Goal: Information Seeking & Learning: Learn about a topic

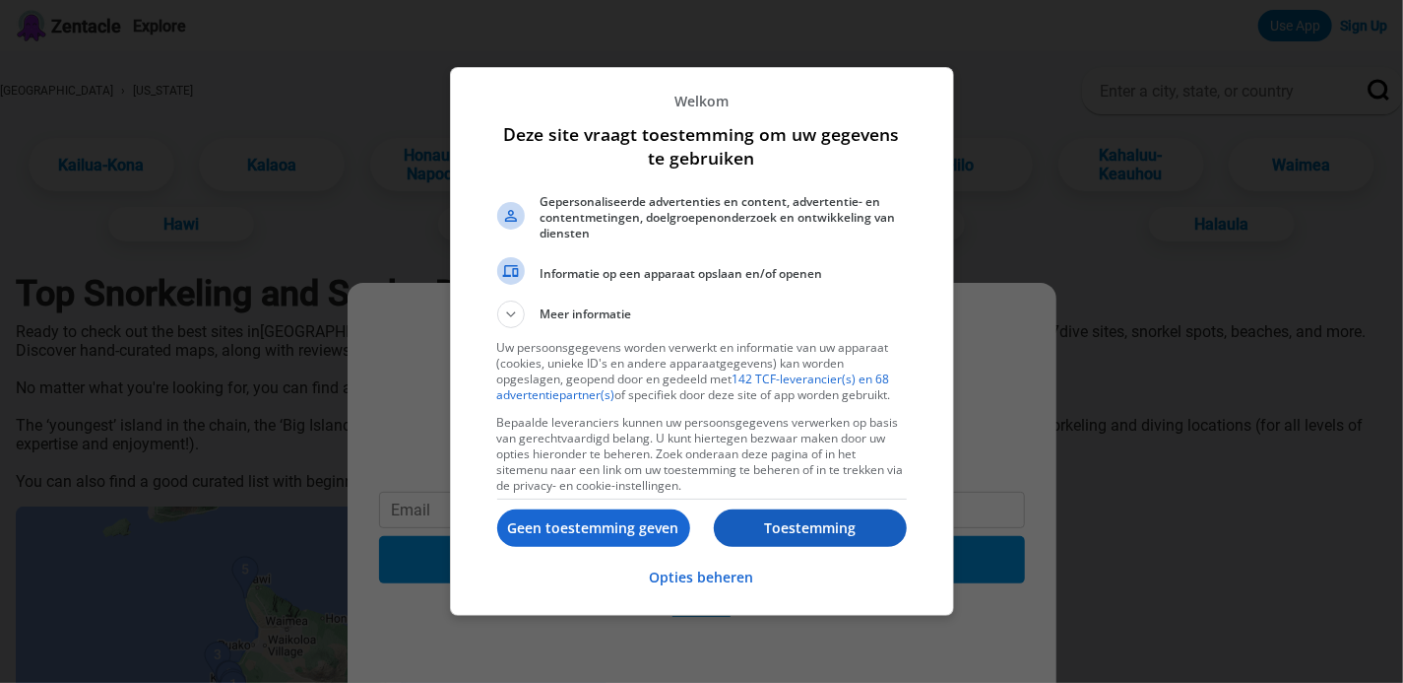
click at [779, 535] on p "Toestemming" at bounding box center [810, 528] width 193 height 20
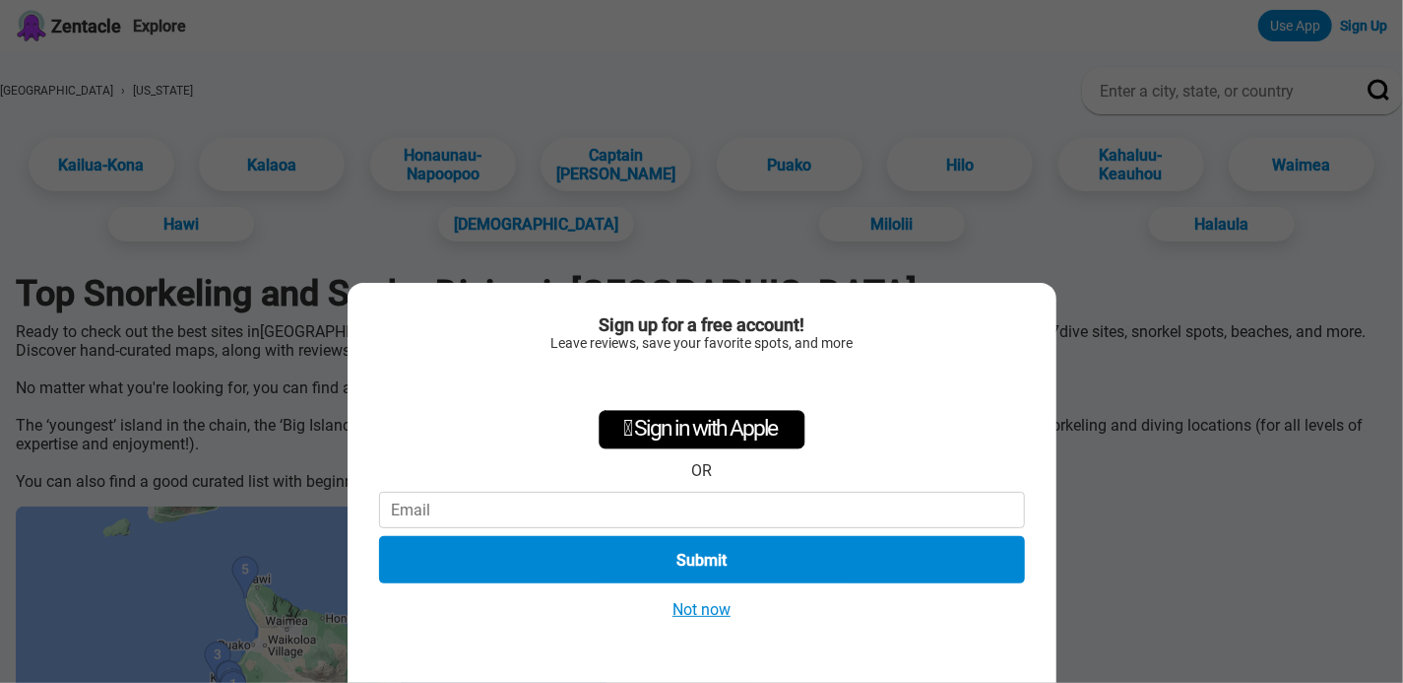
click at [691, 607] on button "Not now" at bounding box center [702, 609] width 70 height 21
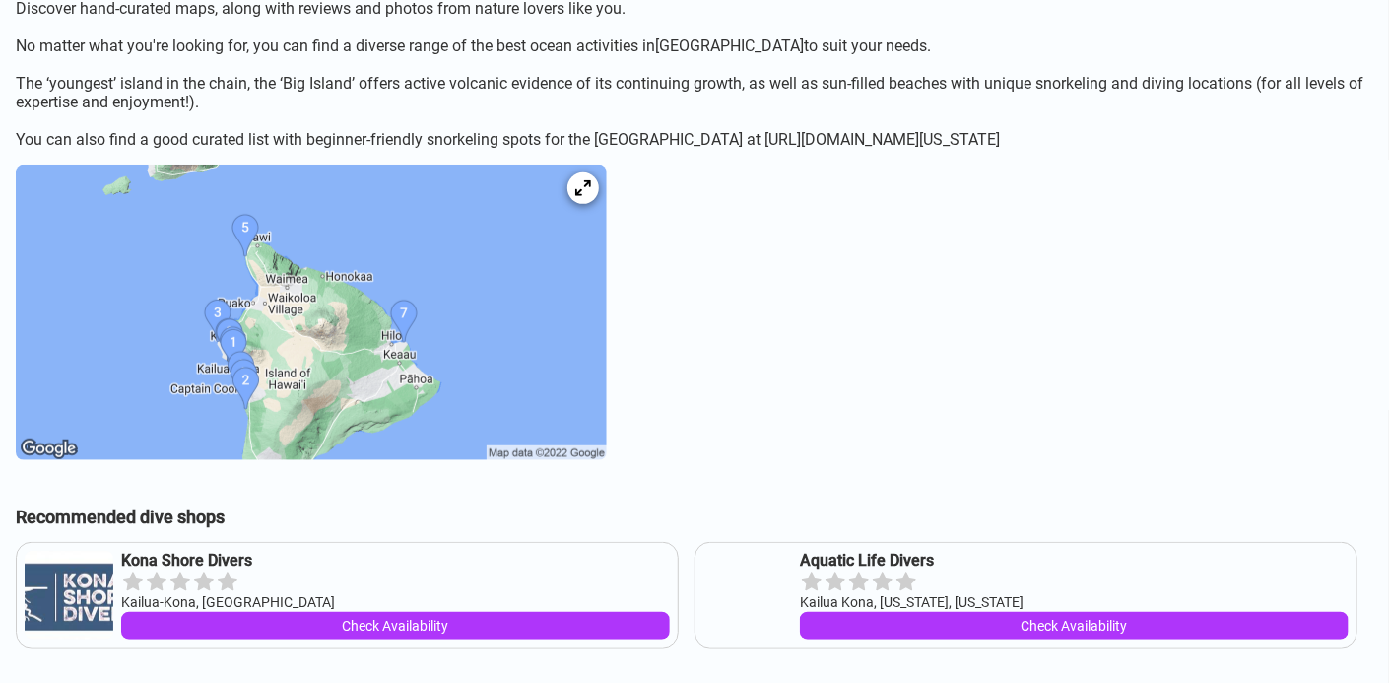
scroll to position [350, 0]
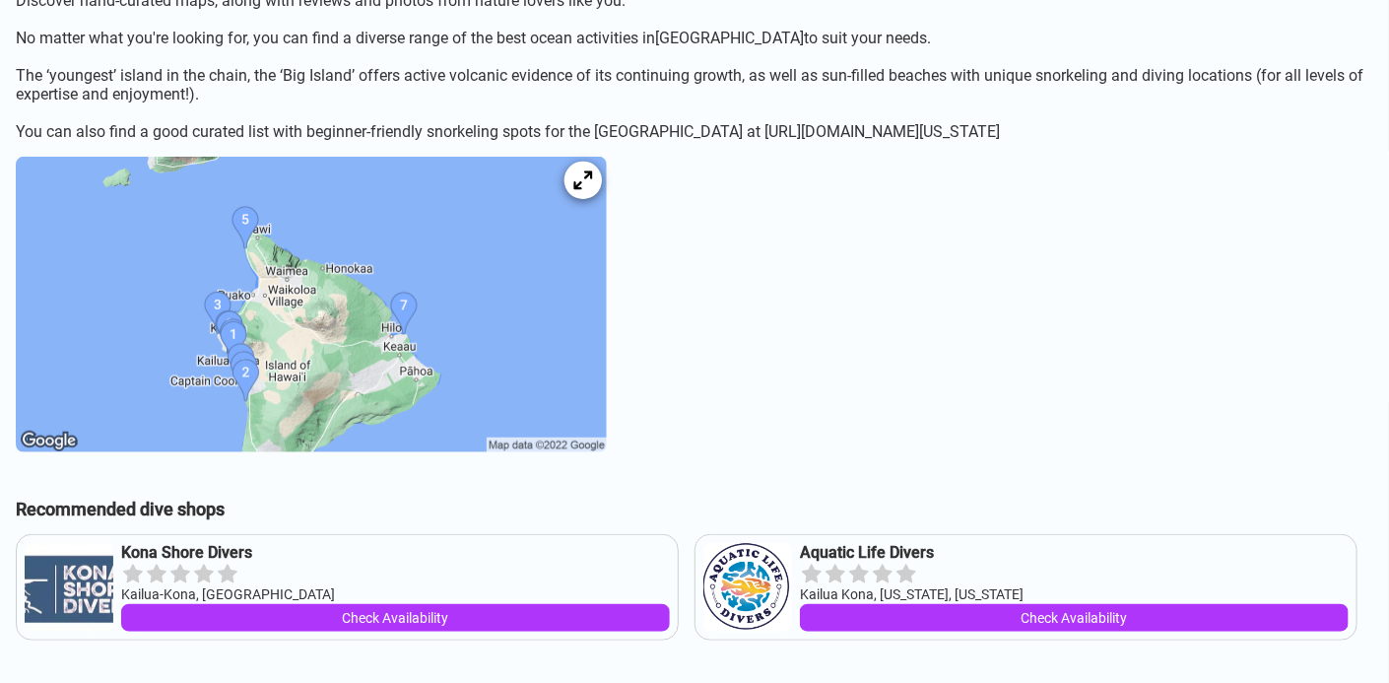
click at [602, 193] on div at bounding box center [582, 180] width 37 height 37
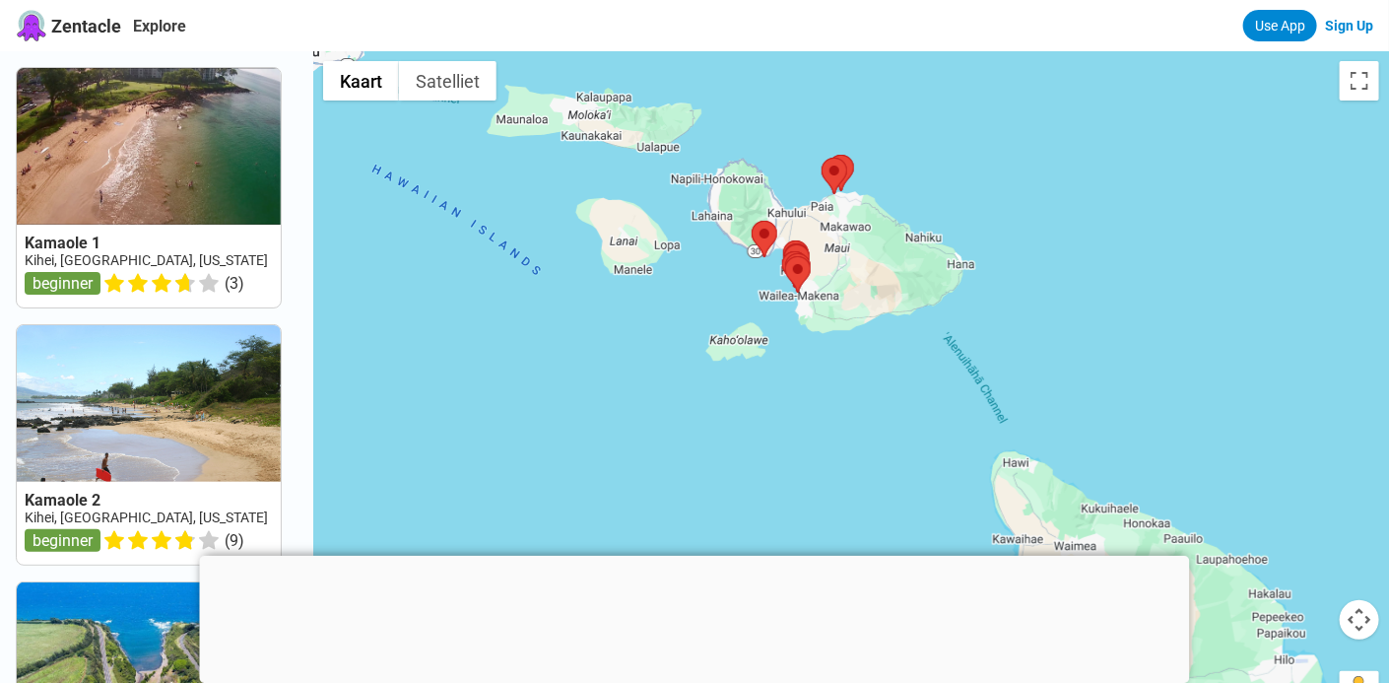
drag, startPoint x: 1289, startPoint y: 586, endPoint x: 1239, endPoint y: 410, distance: 183.3
click at [1239, 410] on div at bounding box center [850, 392] width 1075 height 683
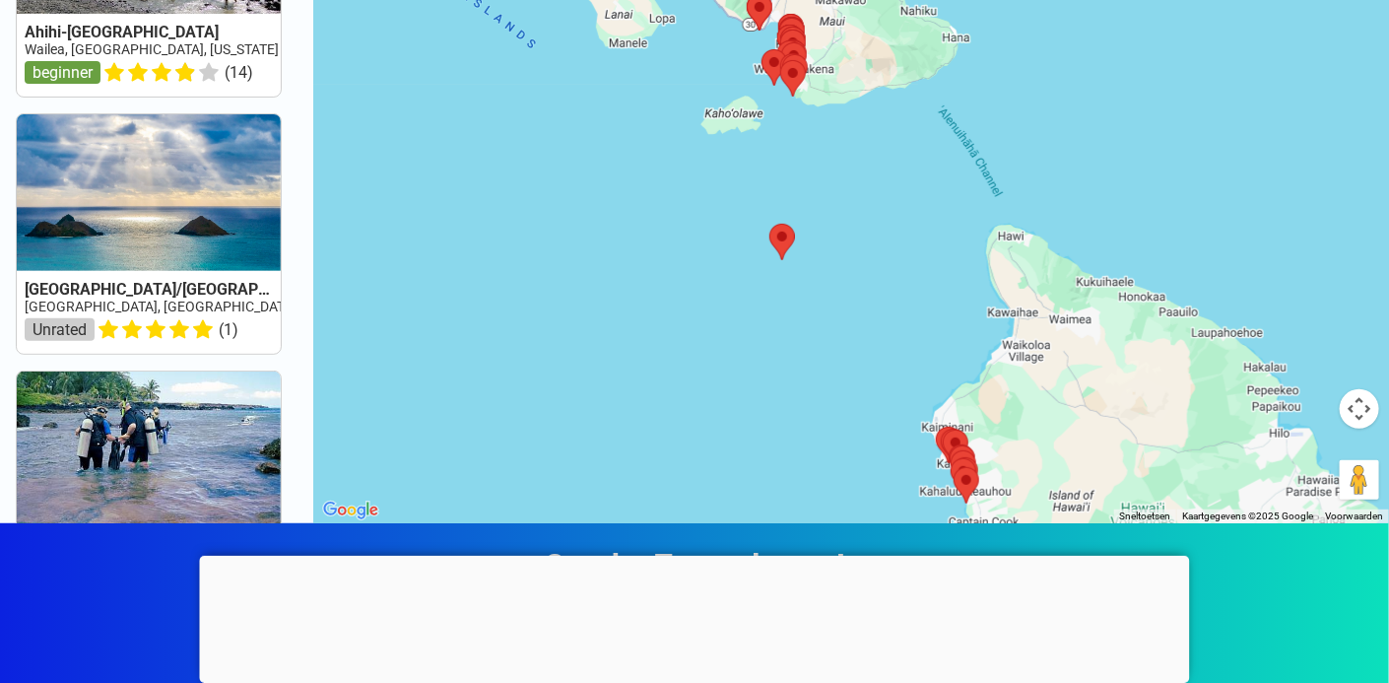
scroll to position [209, 0]
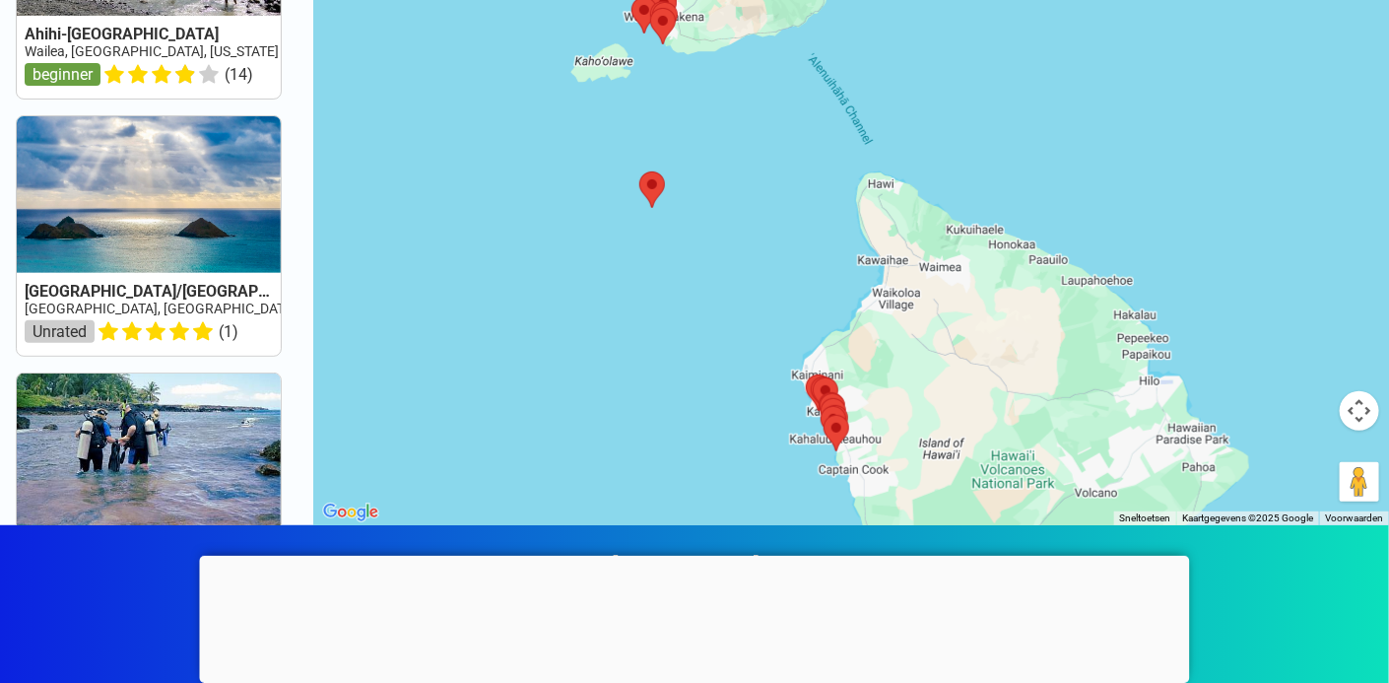
click at [1062, 399] on div at bounding box center [850, 183] width 1075 height 683
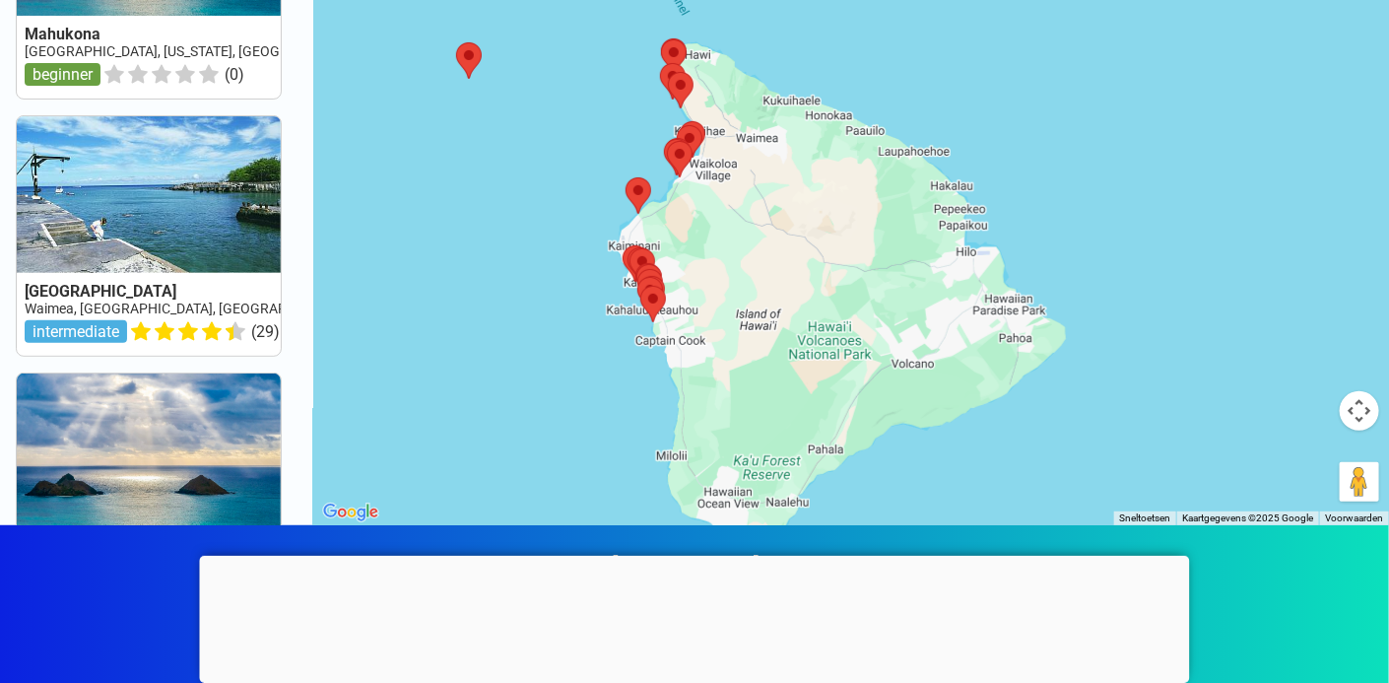
drag, startPoint x: 1093, startPoint y: 128, endPoint x: 910, endPoint y: 0, distance: 223.5
click at [910, 0] on div at bounding box center [850, 183] width 1075 height 683
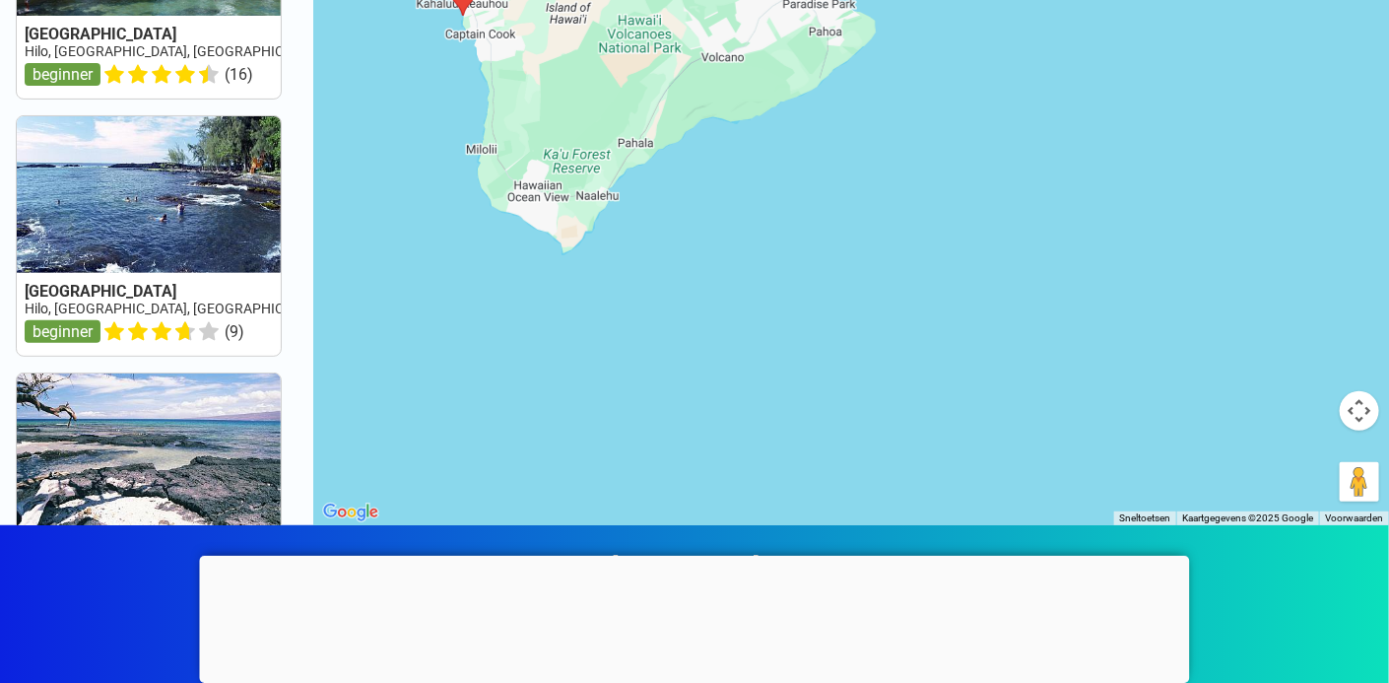
drag, startPoint x: 1152, startPoint y: 236, endPoint x: 954, endPoint y: -71, distance: 365.5
click at [954, 0] on html "Zentacle Explore Use App Sign Up Leleiwi Beach Park Hilo, Big Island, HI beginn…" at bounding box center [694, 552] width 1389 height 1522
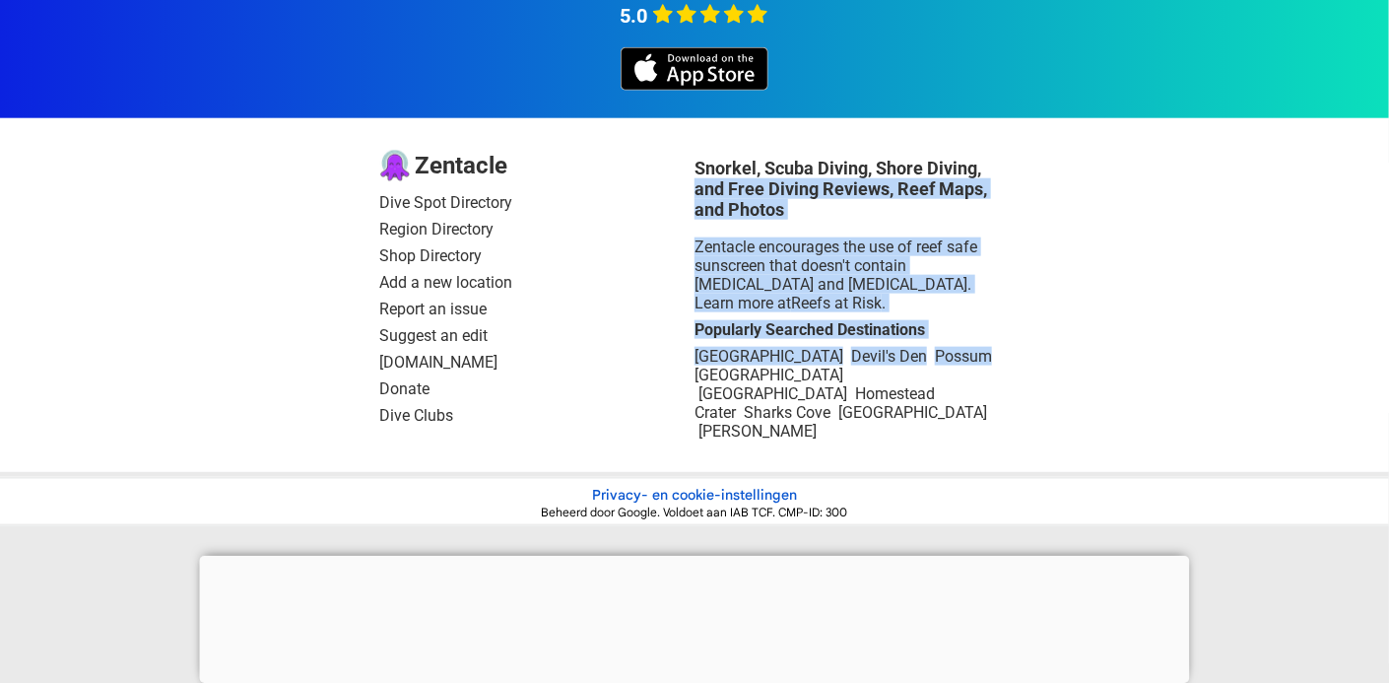
drag, startPoint x: 1074, startPoint y: 342, endPoint x: 1001, endPoint y: 169, distance: 187.5
click at [1001, 169] on div "Zentacle Dive Spot Directory Region Directory Shop Directory Add a new location…" at bounding box center [694, 295] width 1389 height 354
drag, startPoint x: 1001, startPoint y: 169, endPoint x: 1131, endPoint y: 211, distance: 136.4
click at [1131, 211] on div "Zentacle Dive Spot Directory Region Directory Shop Directory Add a new location…" at bounding box center [694, 295] width 1389 height 354
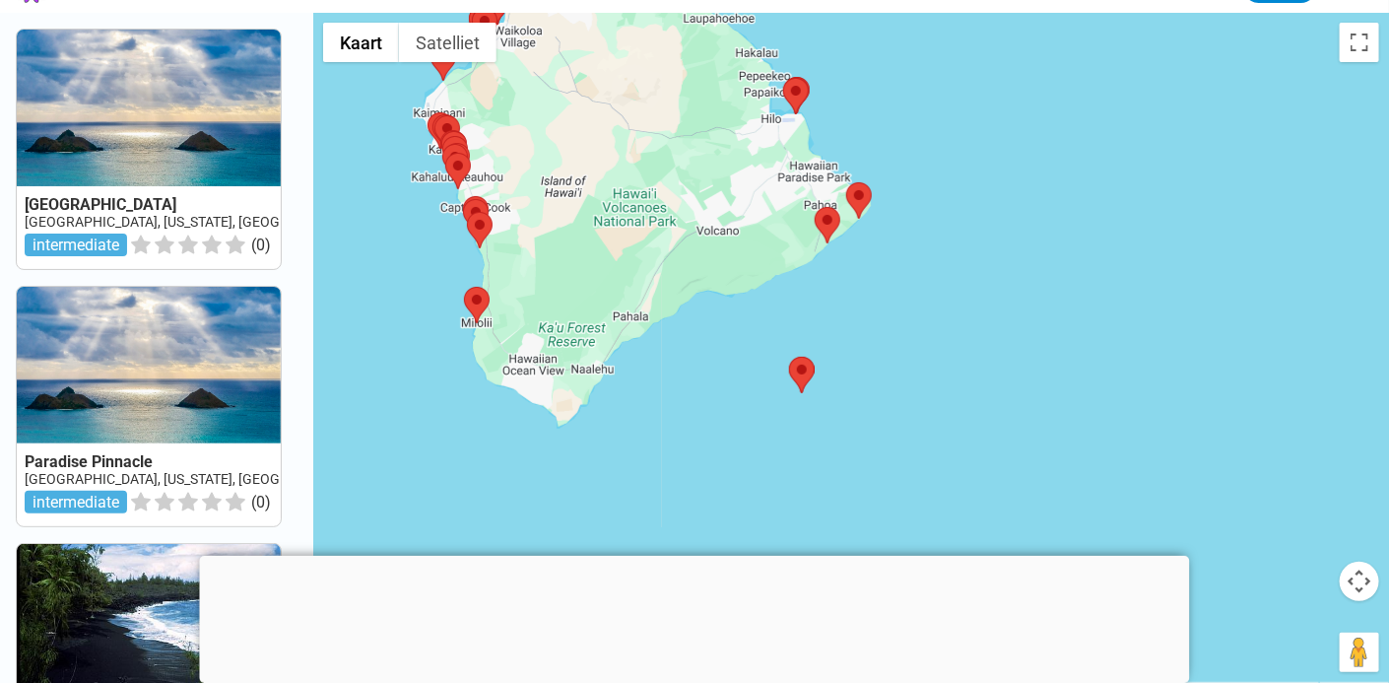
scroll to position [47, 0]
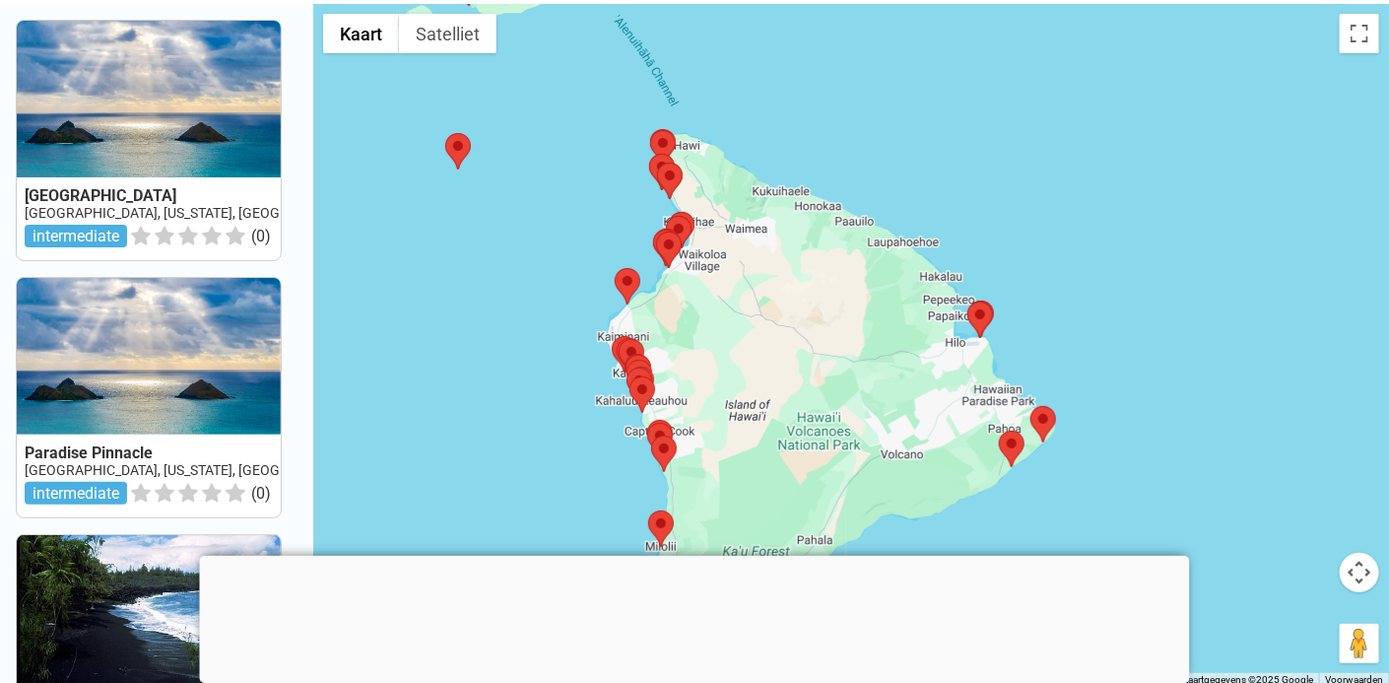
drag, startPoint x: 1032, startPoint y: 45, endPoint x: 1219, endPoint y: 283, distance: 302.2
click at [1219, 283] on div at bounding box center [850, 345] width 1075 height 683
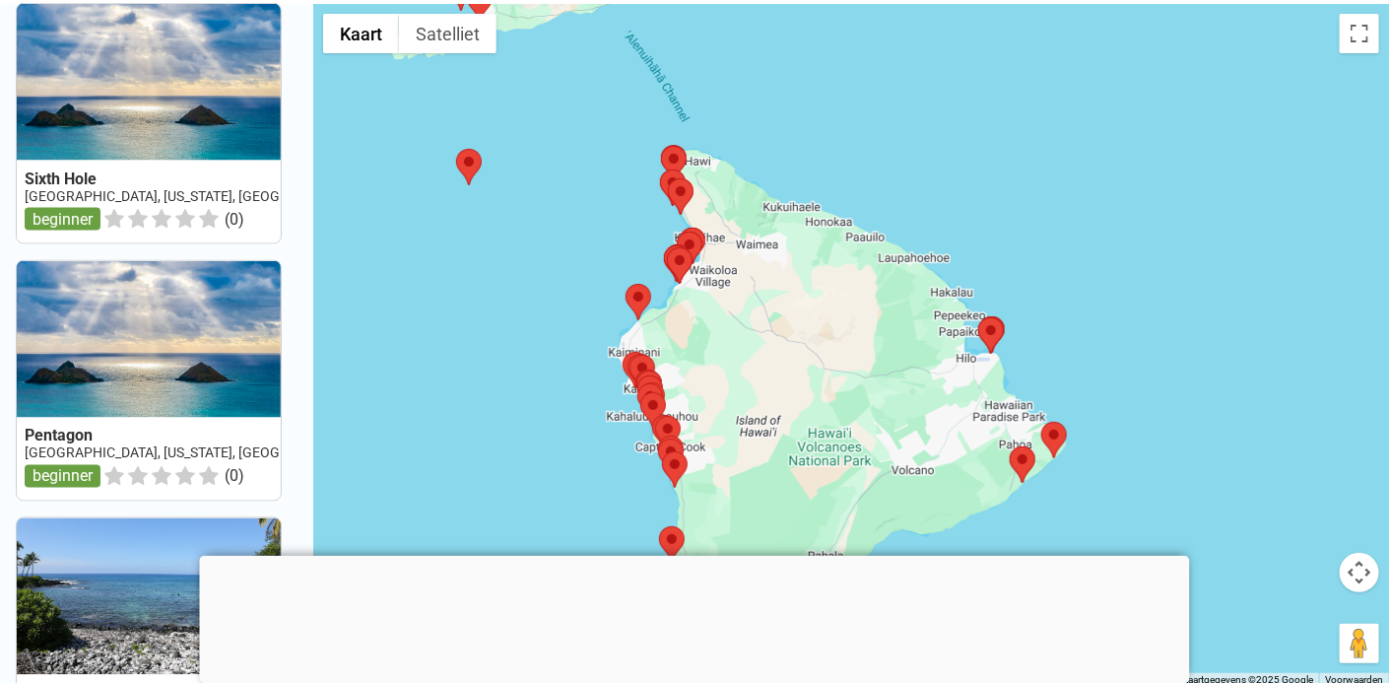
scroll to position [1308, 0]
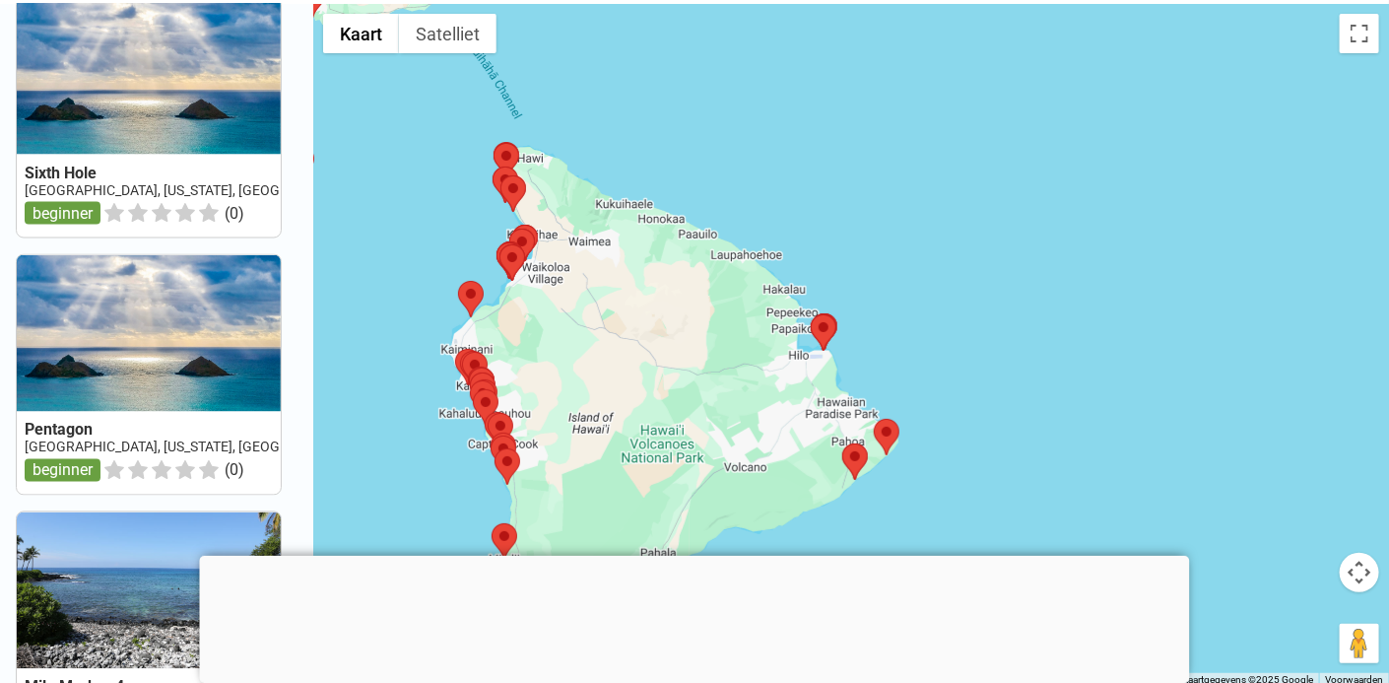
drag, startPoint x: 766, startPoint y: 315, endPoint x: 600, endPoint y: 315, distance: 166.4
click at [600, 315] on div at bounding box center [850, 345] width 1075 height 683
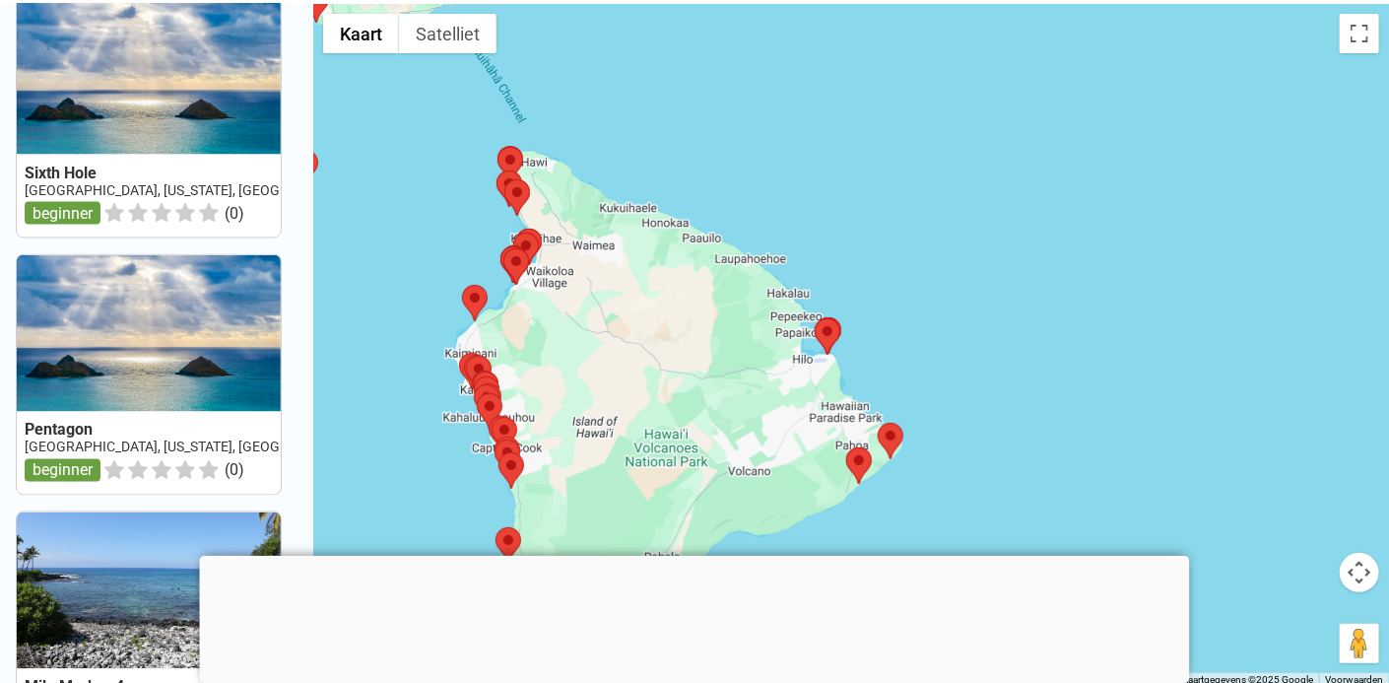
scroll to position [1956, 0]
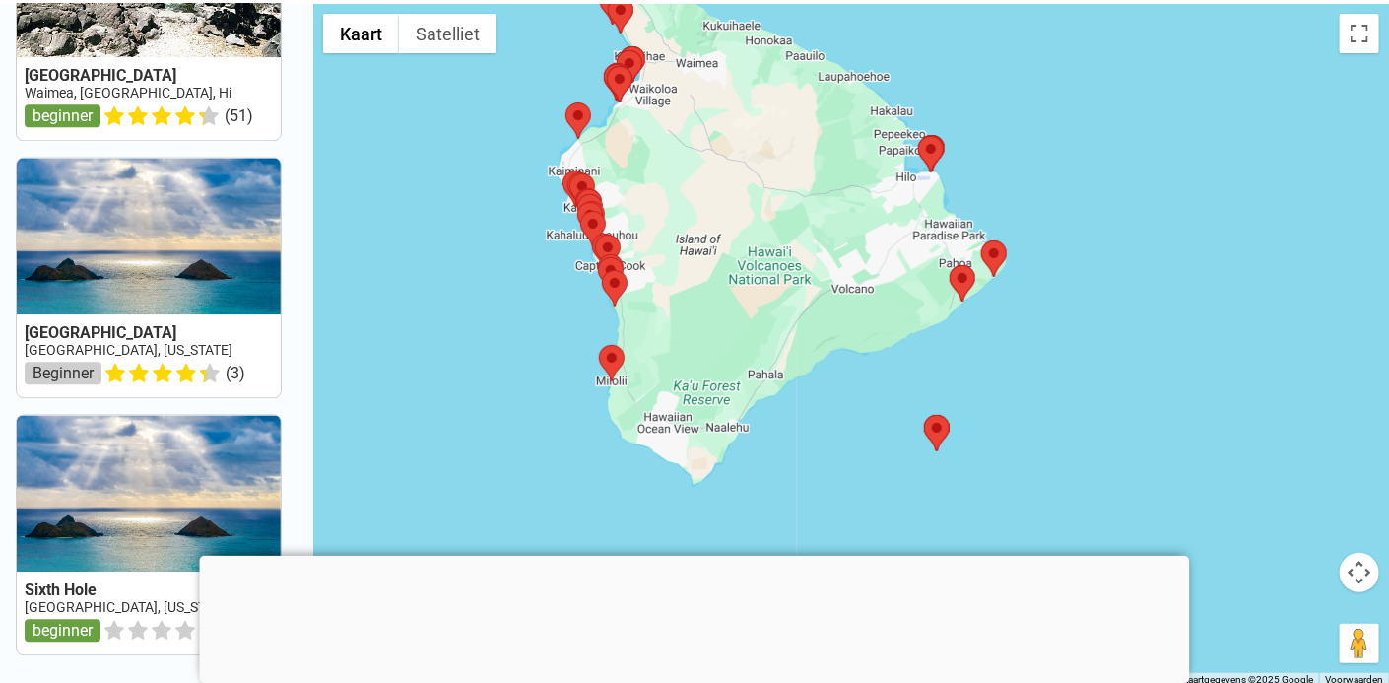
drag, startPoint x: 662, startPoint y: 378, endPoint x: 761, endPoint y: 200, distance: 204.1
click at [763, 198] on div at bounding box center [850, 345] width 1075 height 683
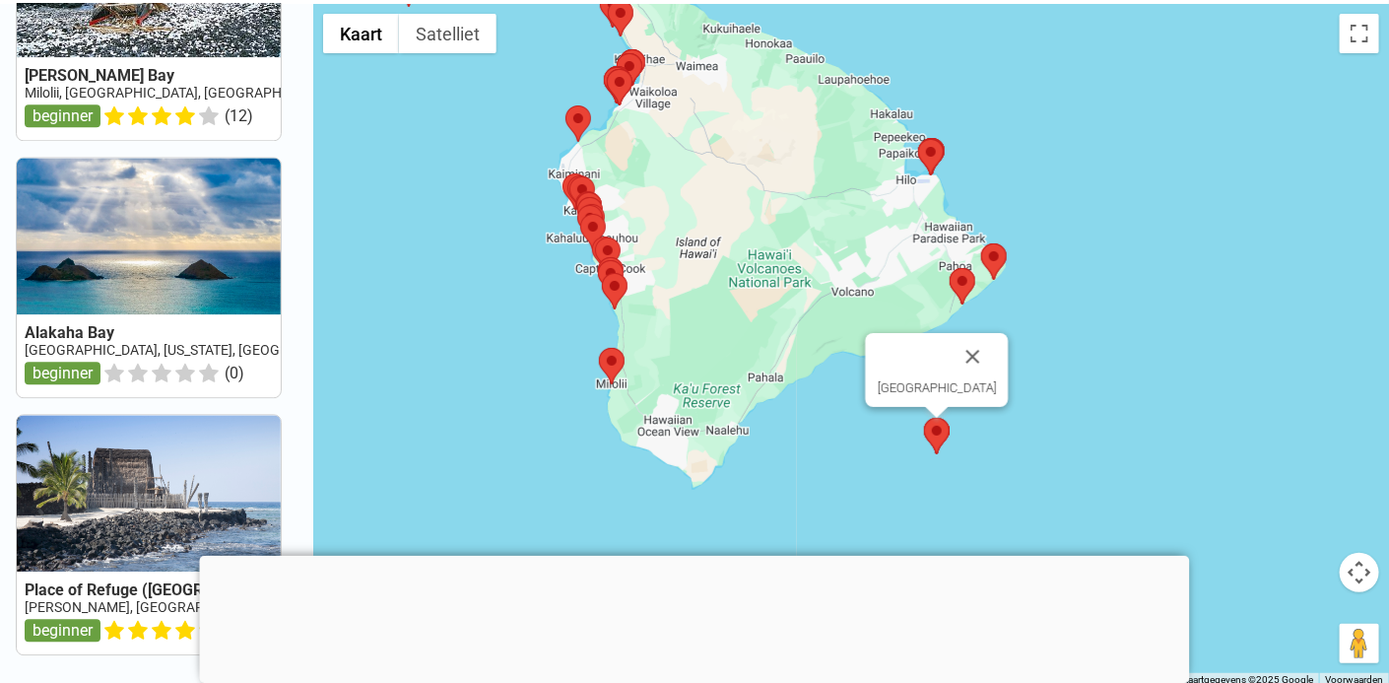
click at [940, 449] on img at bounding box center [937, 436] width 26 height 36
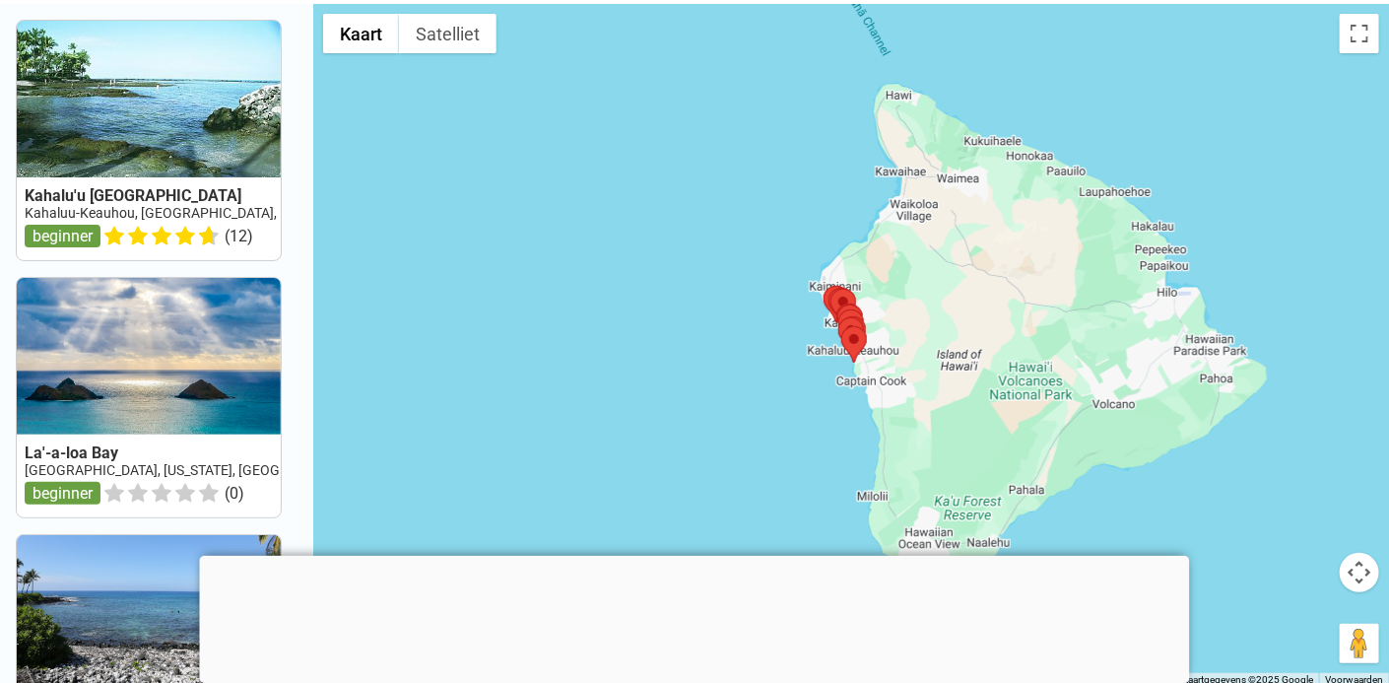
click at [1357, 575] on button "Bedieningsopties voor de kaartweergave" at bounding box center [1358, 572] width 39 height 39
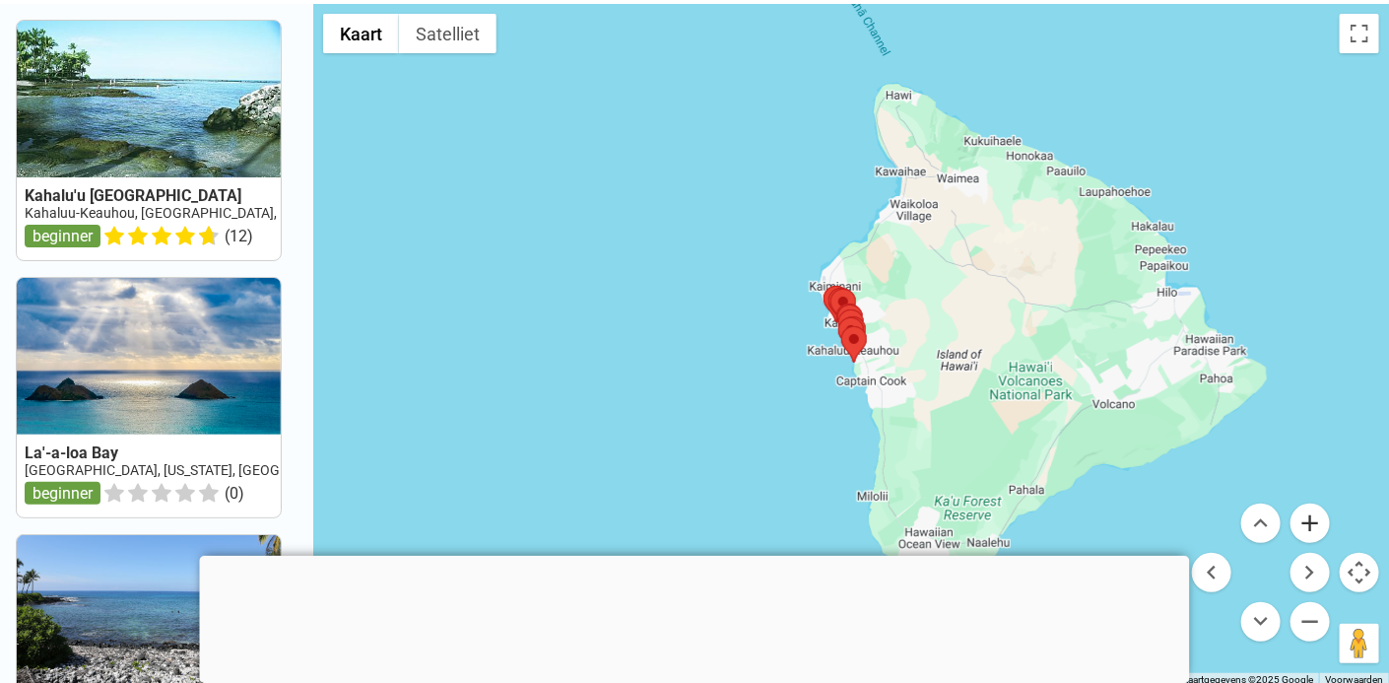
click at [1300, 515] on button "Inzoomen" at bounding box center [1309, 522] width 39 height 39
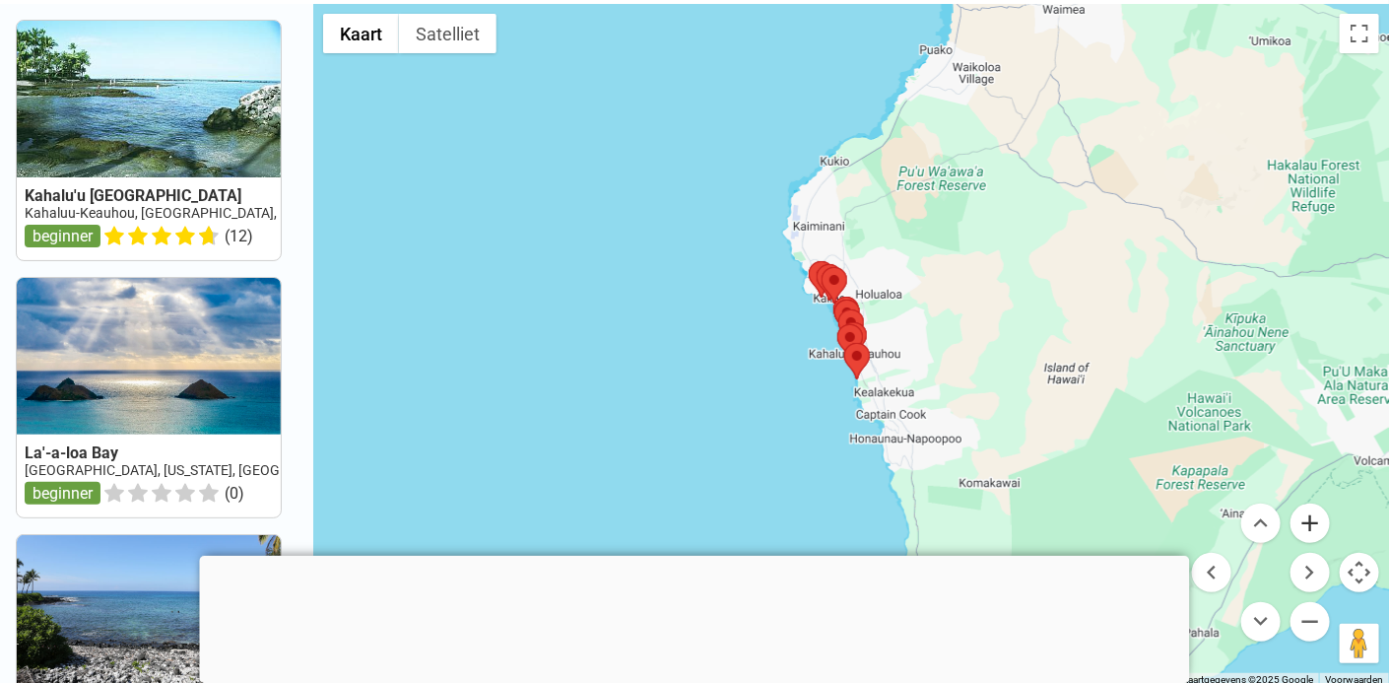
click at [1300, 515] on button "Inzoomen" at bounding box center [1309, 522] width 39 height 39
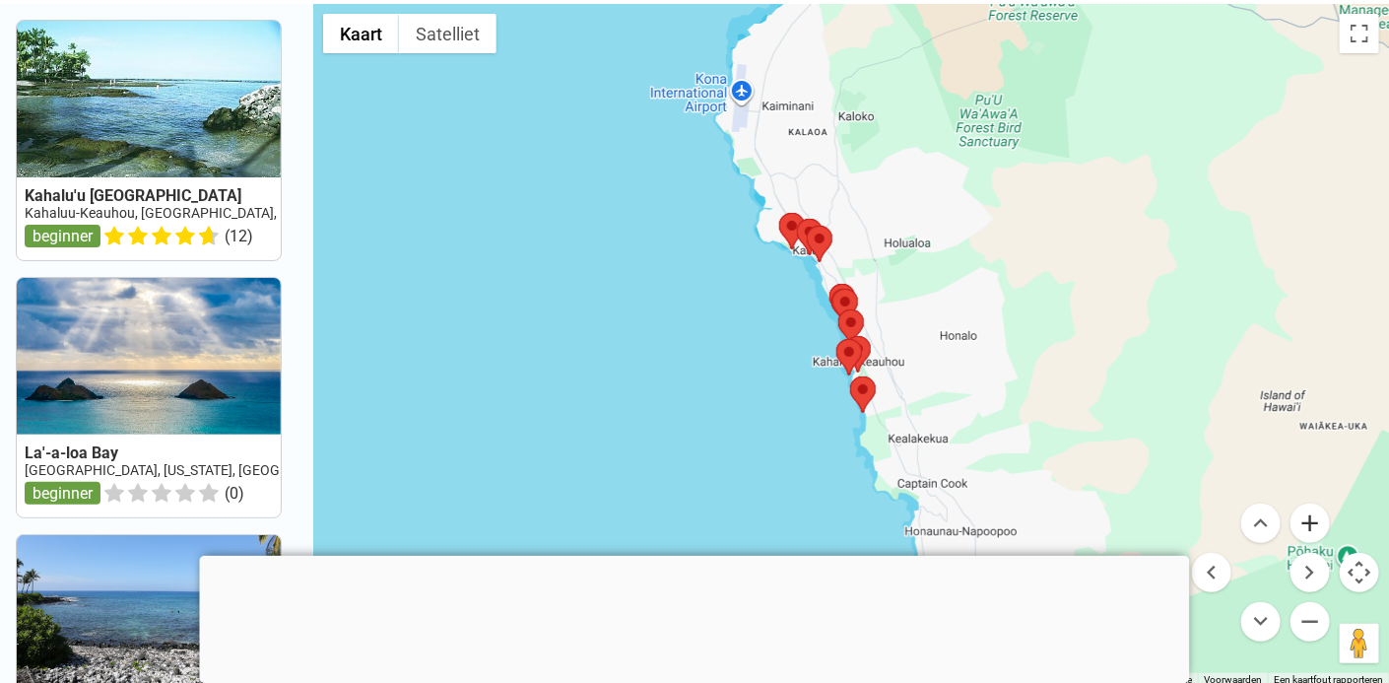
click at [1308, 520] on button "Inzoomen" at bounding box center [1309, 522] width 39 height 39
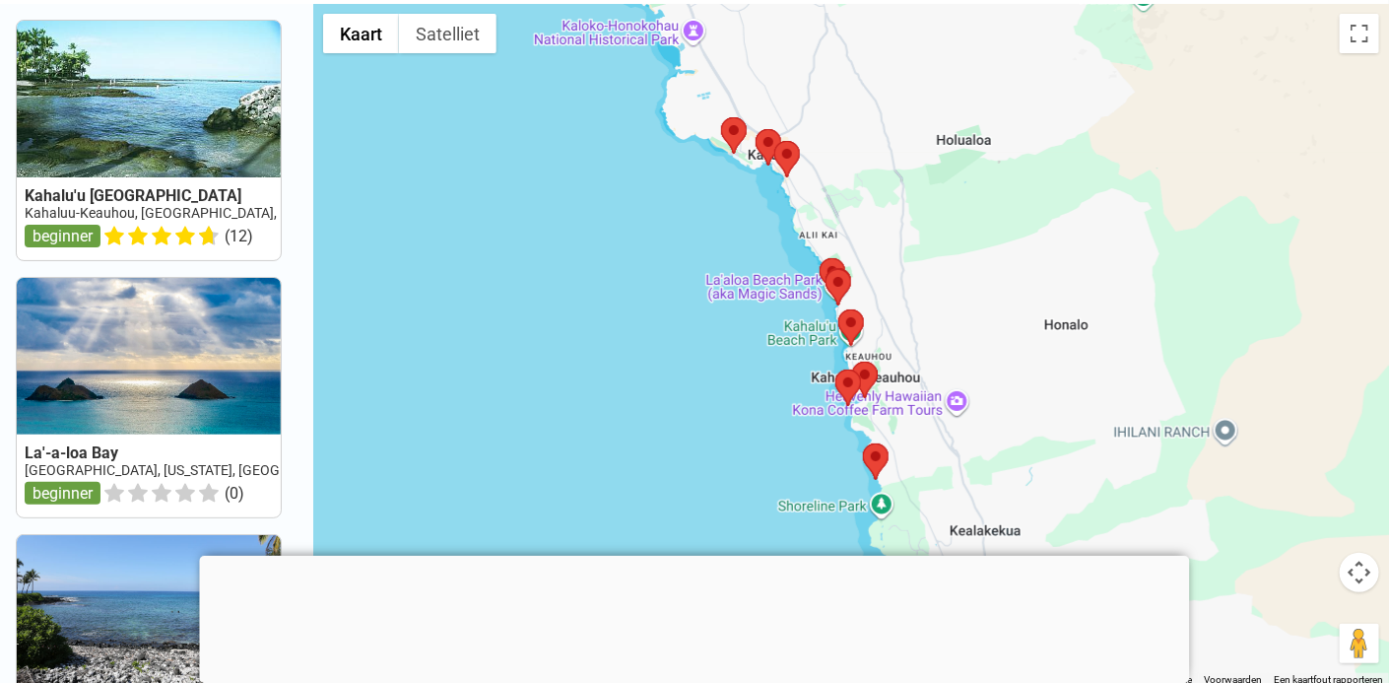
scroll to position [793, 0]
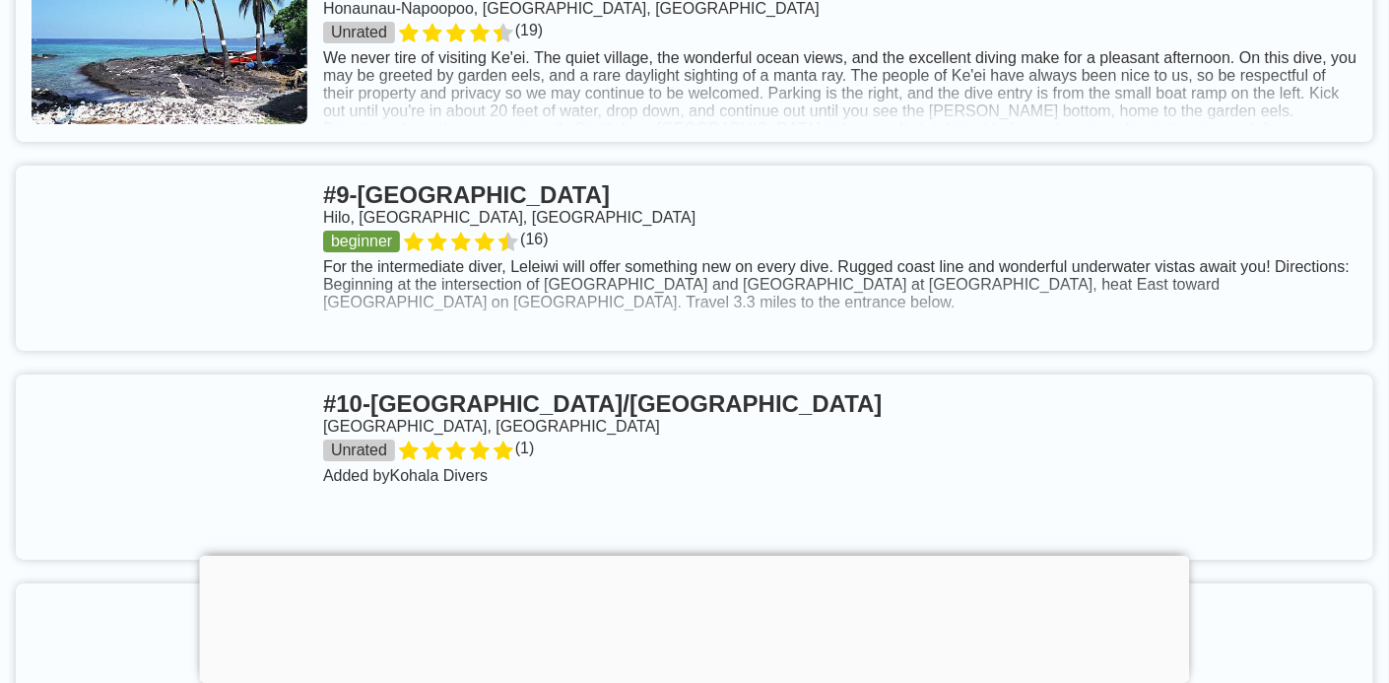
scroll to position [2882, 0]
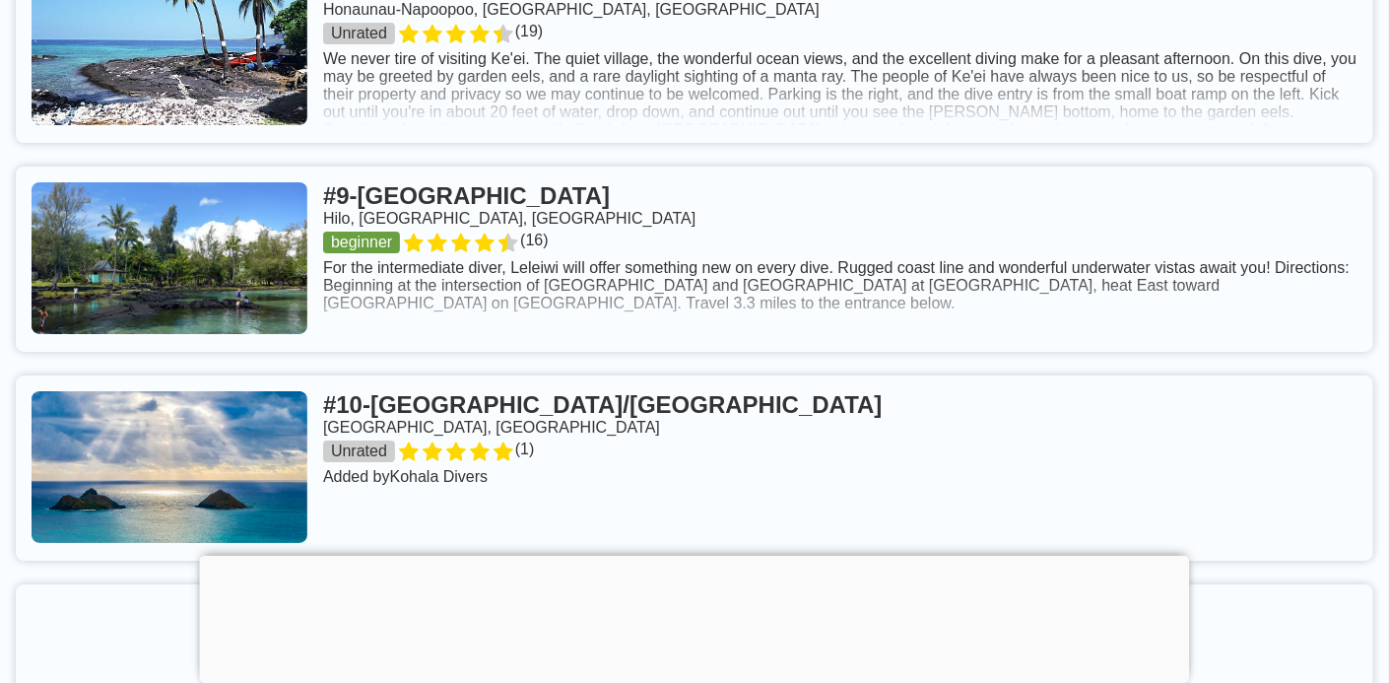
click at [292, 298] on link at bounding box center [694, 258] width 1357 height 185
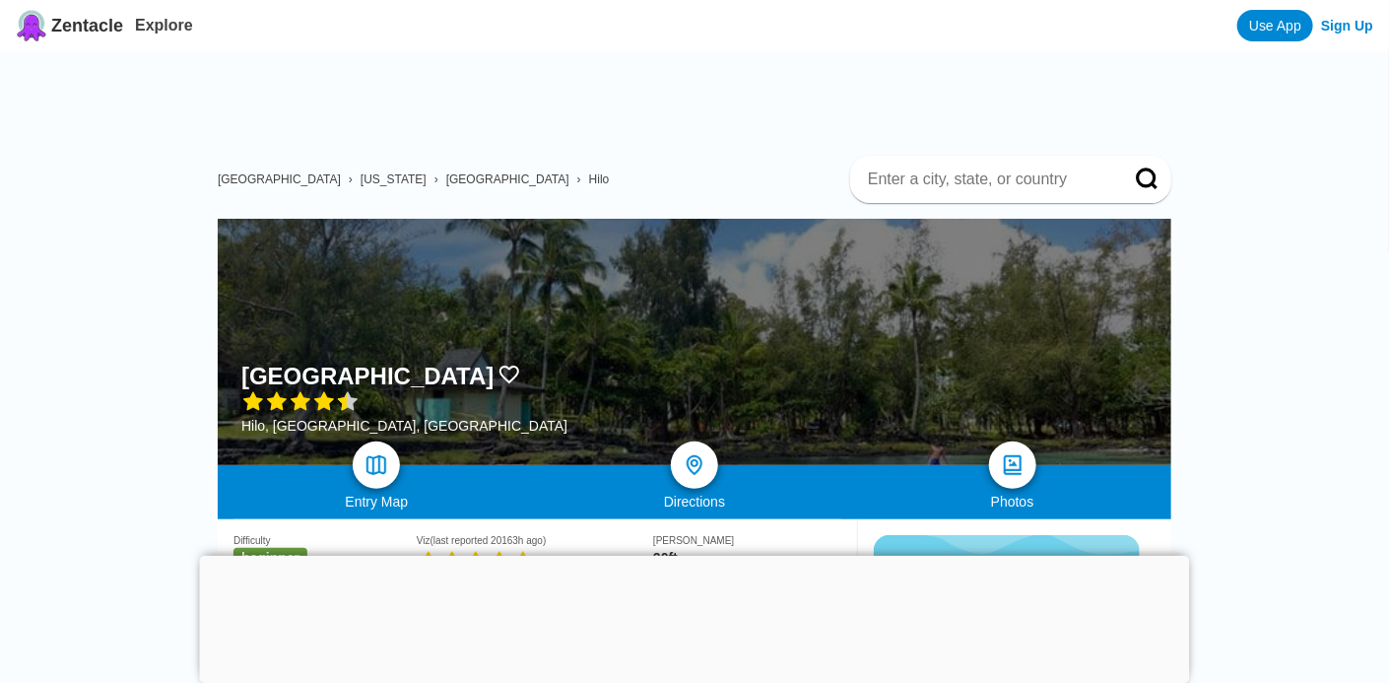
click at [696, 555] on div at bounding box center [695, 555] width 990 height 0
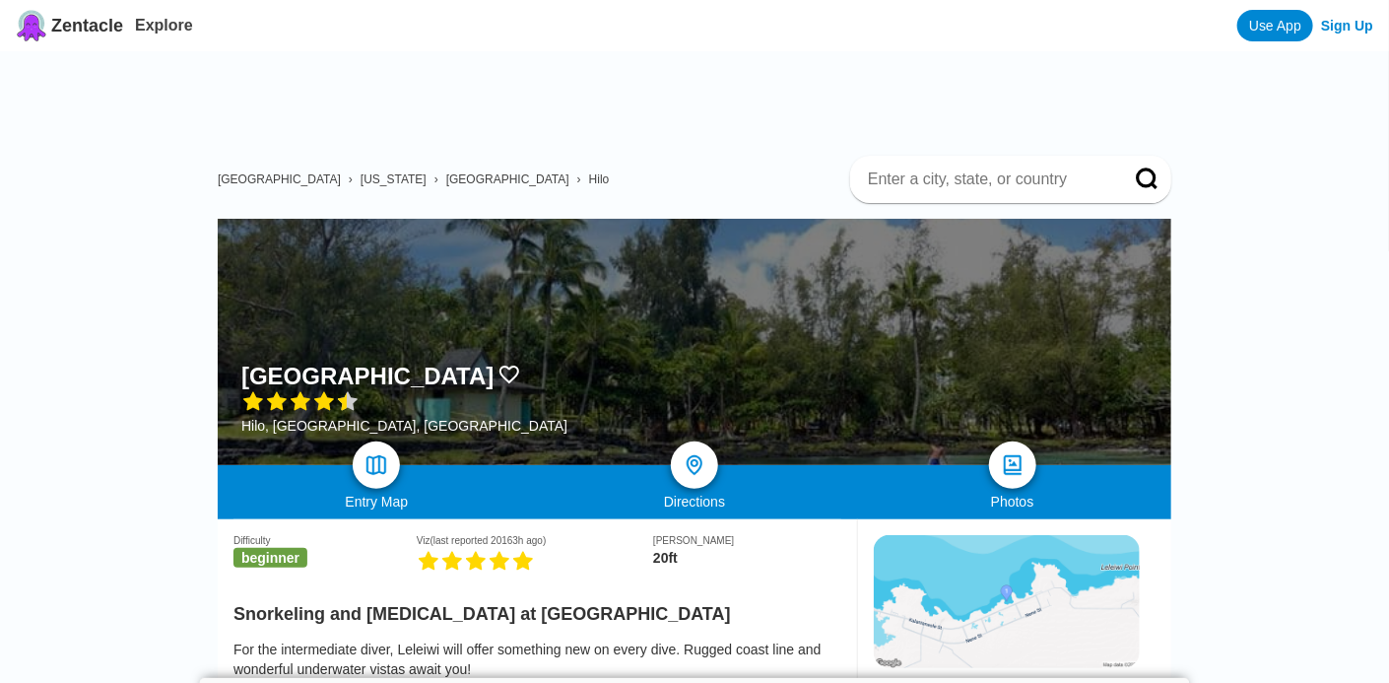
click at [1107, 617] on img at bounding box center [1007, 601] width 266 height 133
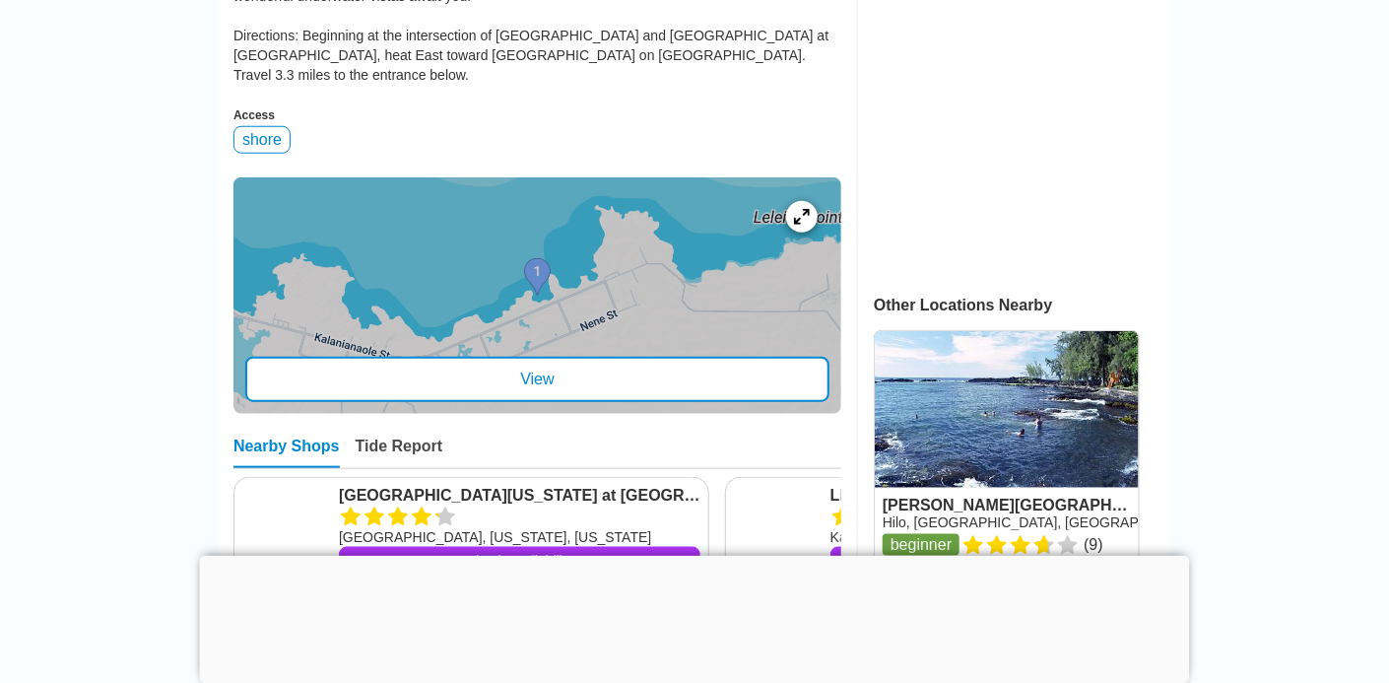
scroll to position [662, 0]
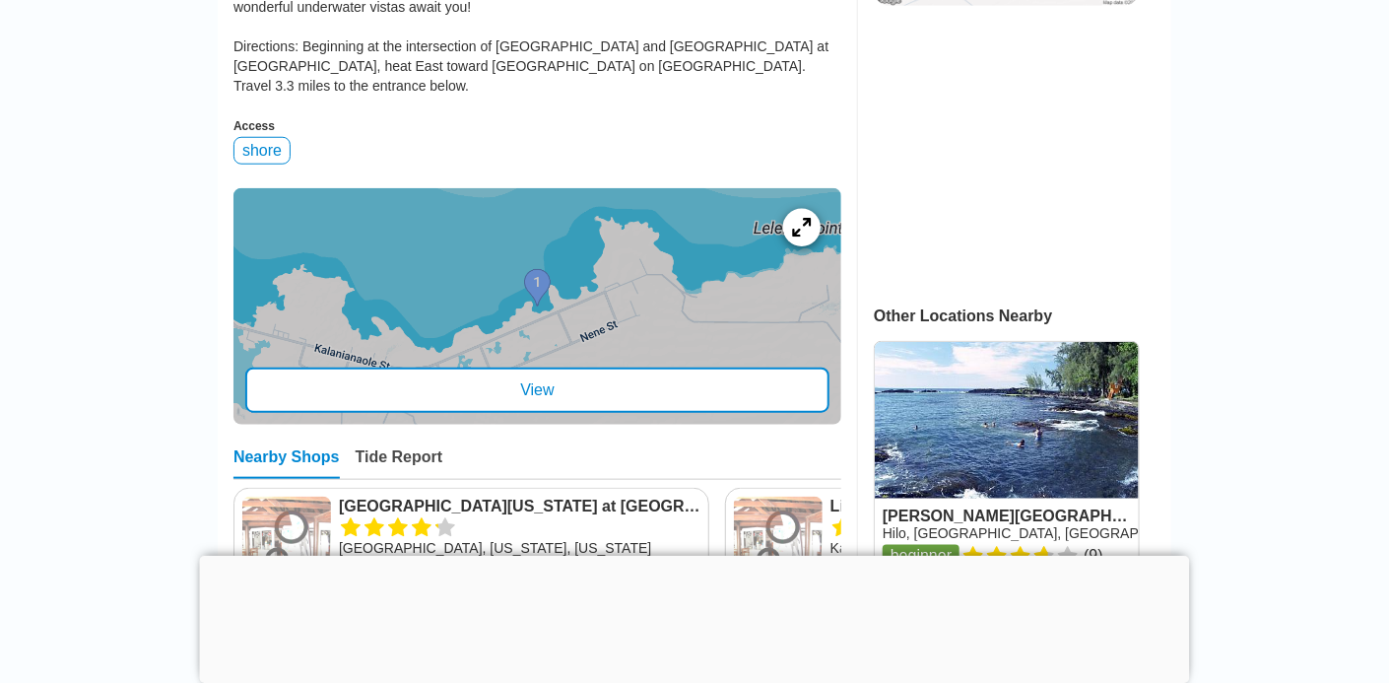
click at [811, 218] on icon at bounding box center [801, 227] width 19 height 19
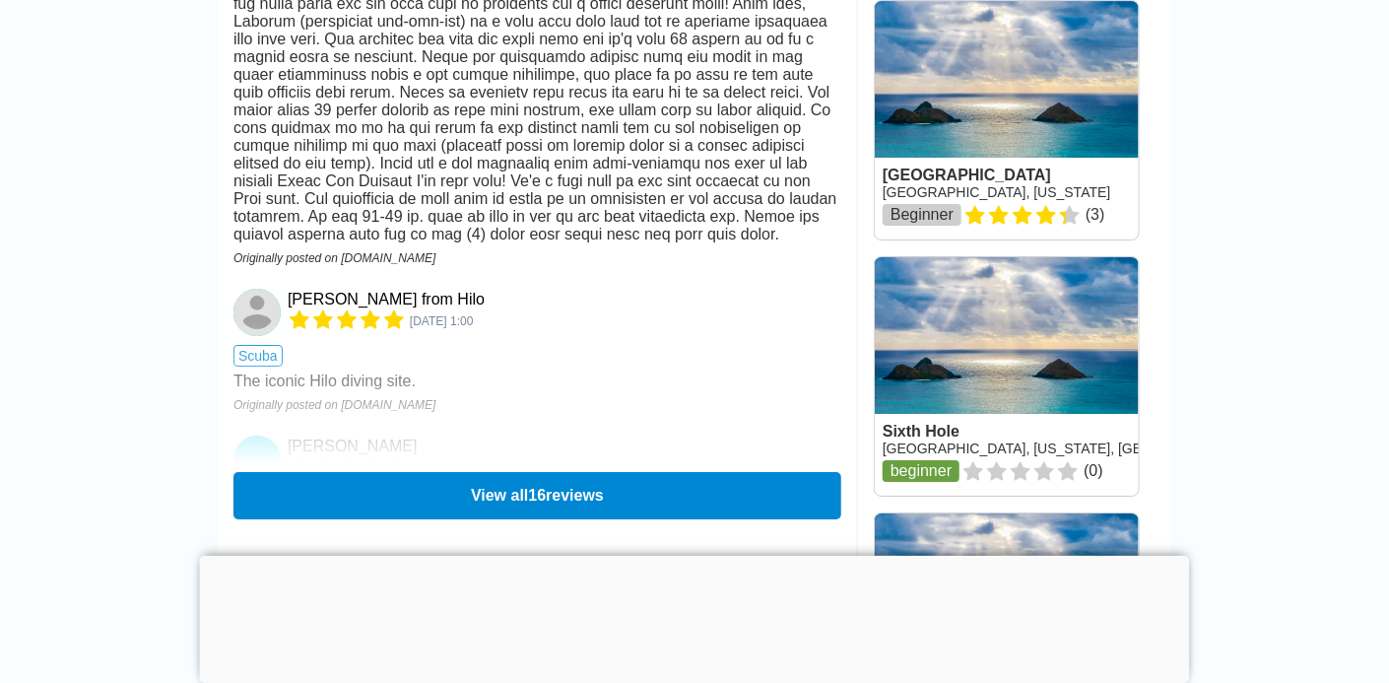
scroll to position [2882, 0]
